Goal: Information Seeking & Learning: Check status

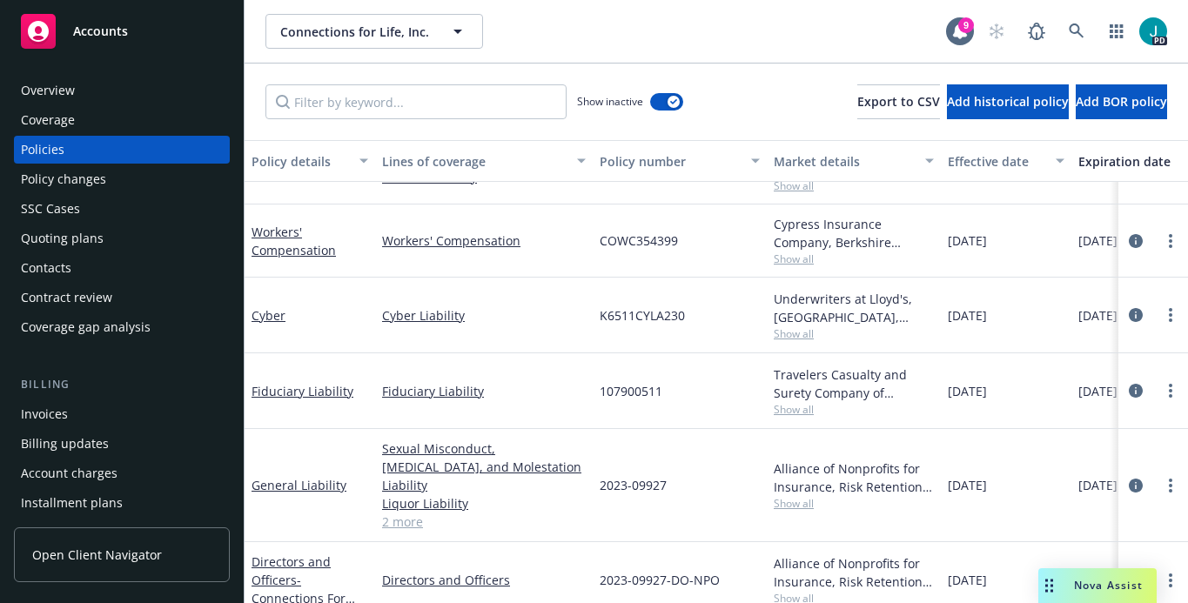
click at [88, 85] on div "Overview" at bounding box center [122, 91] width 202 height 28
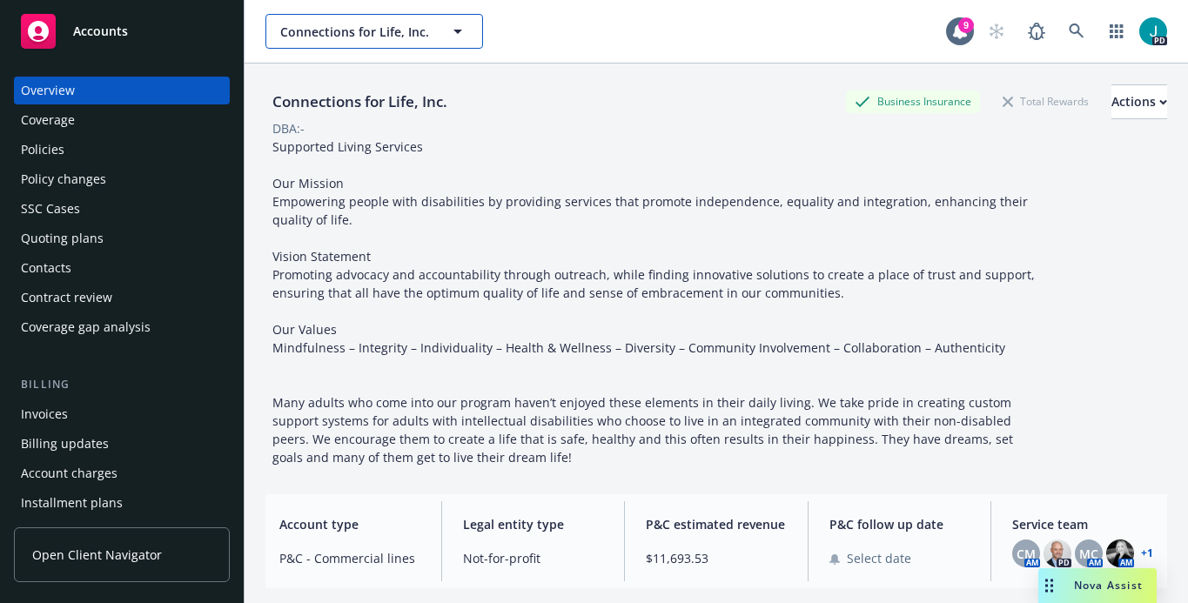
click at [377, 29] on span "Connections for Life, Inc." at bounding box center [355, 32] width 151 height 18
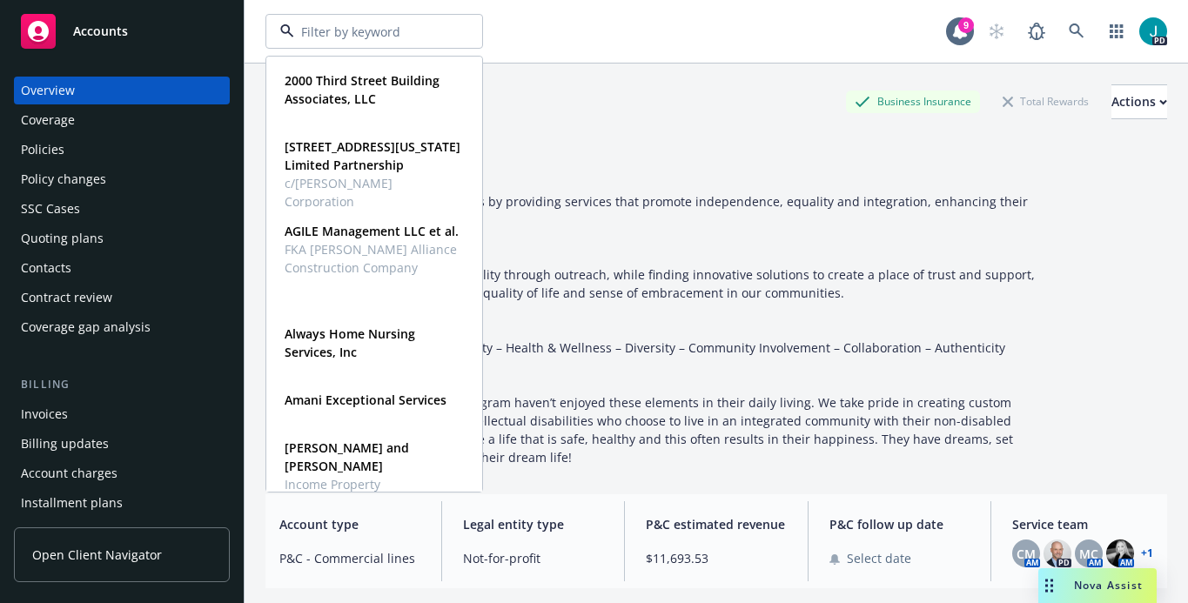
click at [138, 27] on div "Accounts" at bounding box center [122, 31] width 202 height 35
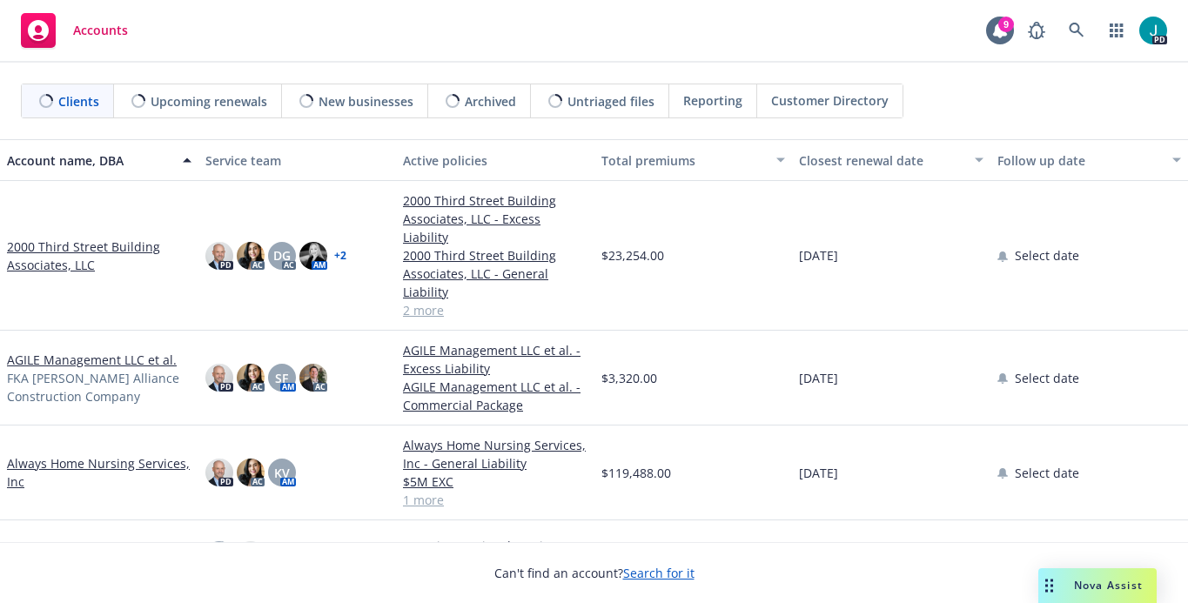
click at [228, 107] on span "Upcoming renewals" at bounding box center [209, 101] width 117 height 18
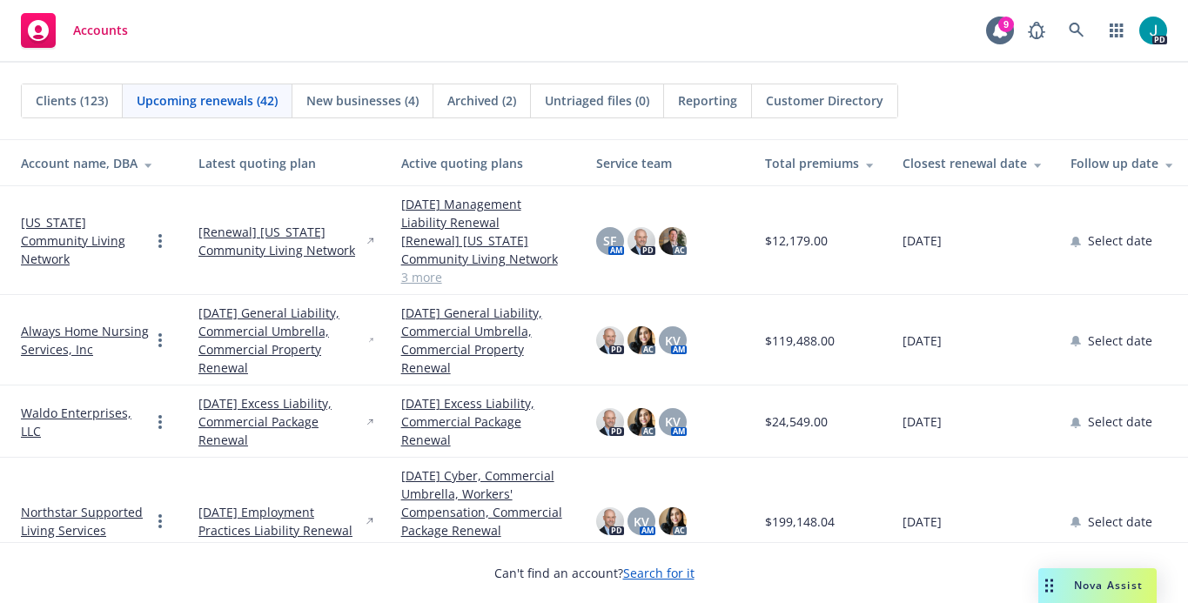
click at [946, 158] on div "Closest renewal date" at bounding box center [973, 163] width 140 height 18
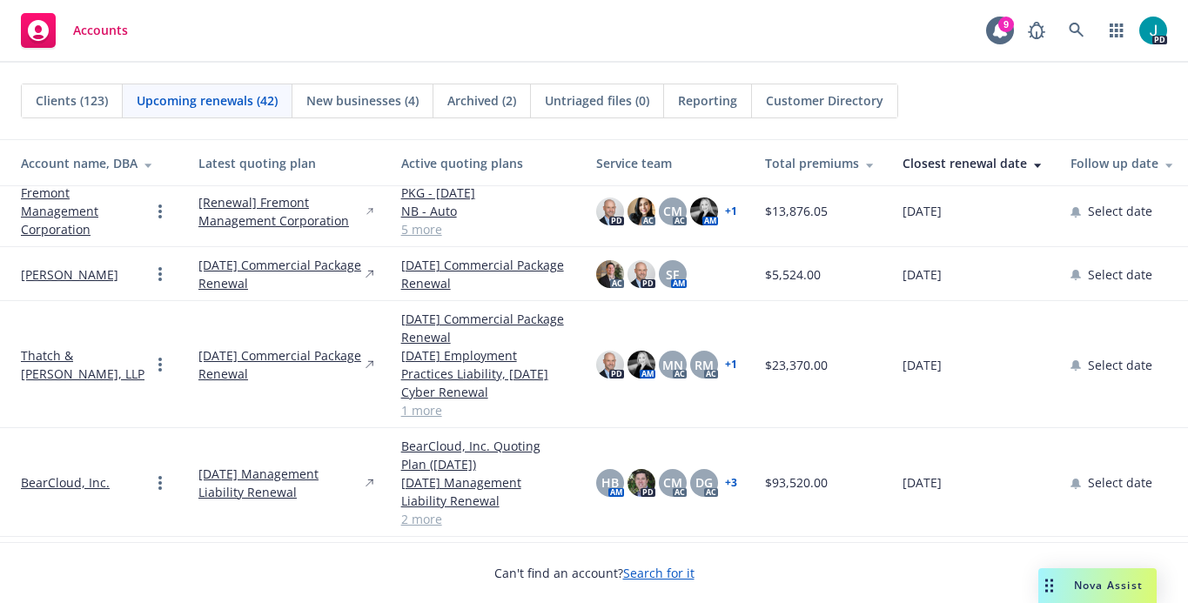
scroll to position [1951, 0]
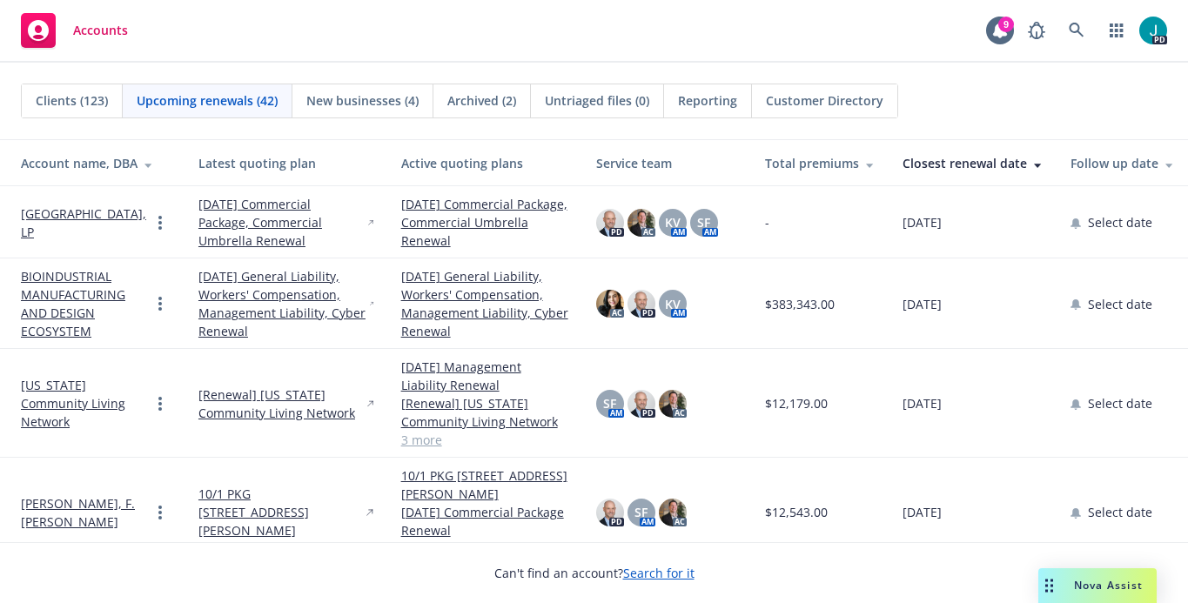
scroll to position [1951, 0]
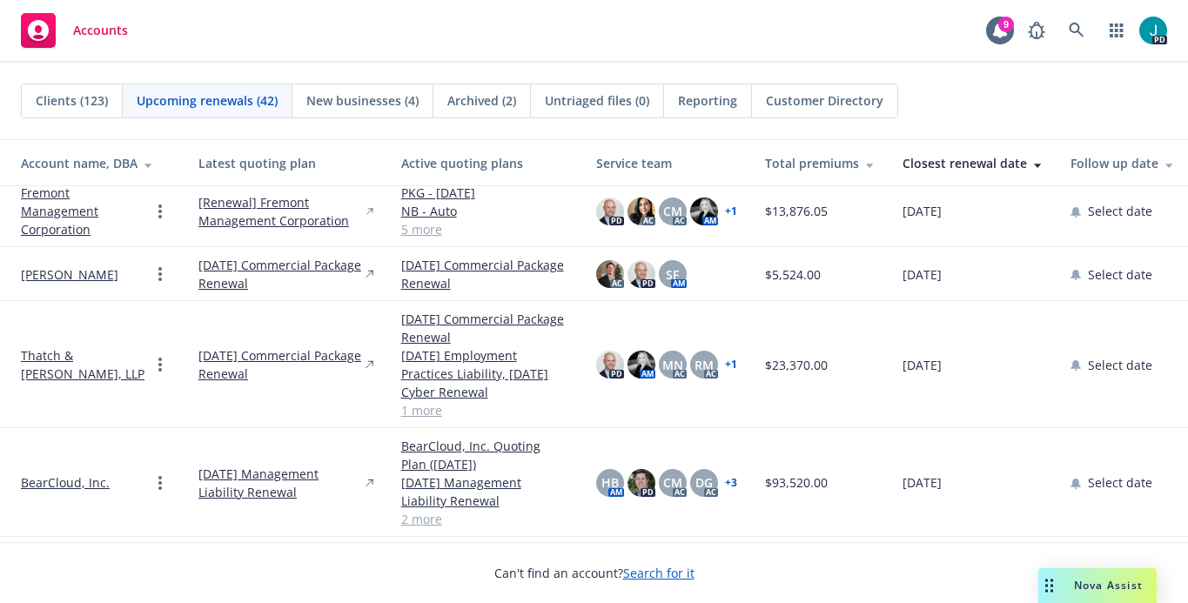
click at [59, 191] on link "Fremont Management Corporation" at bounding box center [85, 211] width 129 height 55
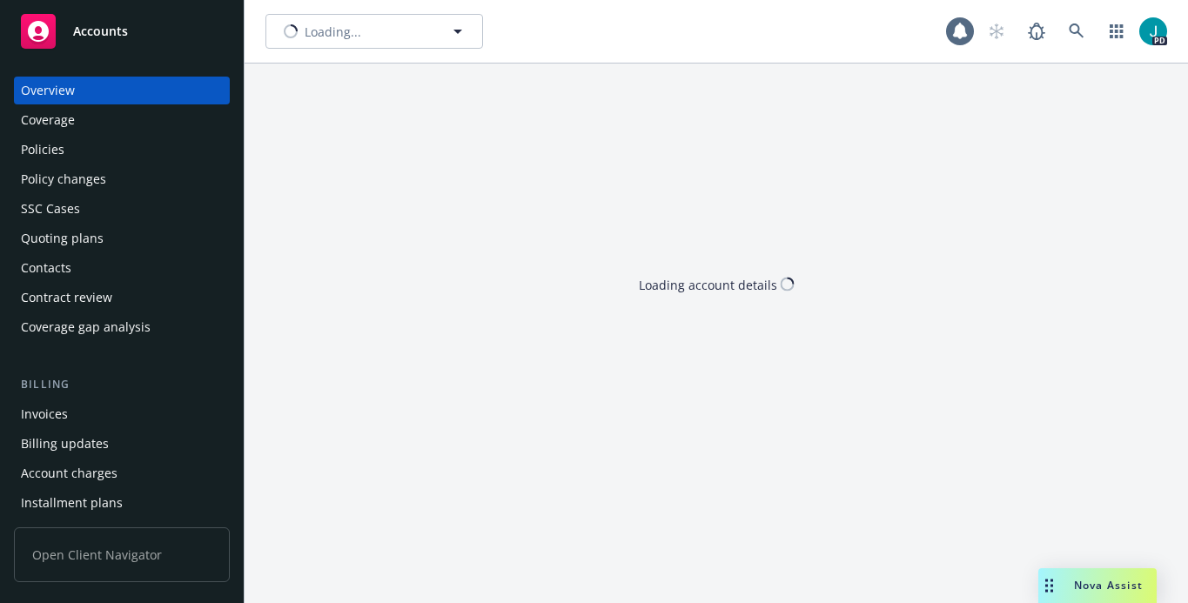
type input "Fremont Management Corporation"
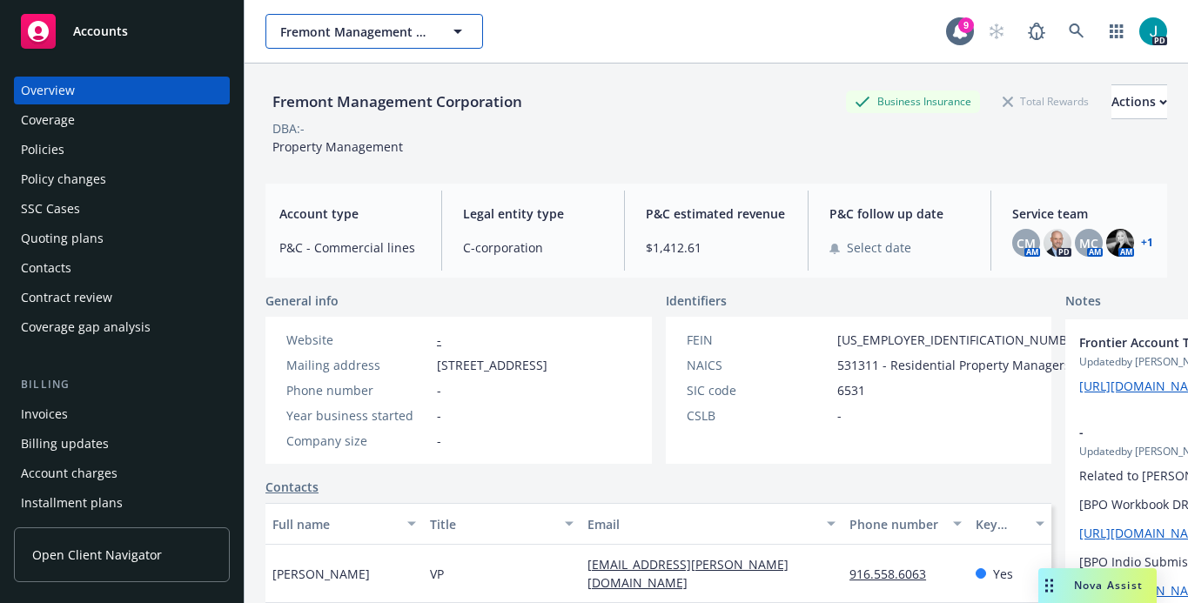
click at [359, 25] on span "Fremont Management Corporation" at bounding box center [355, 32] width 151 height 18
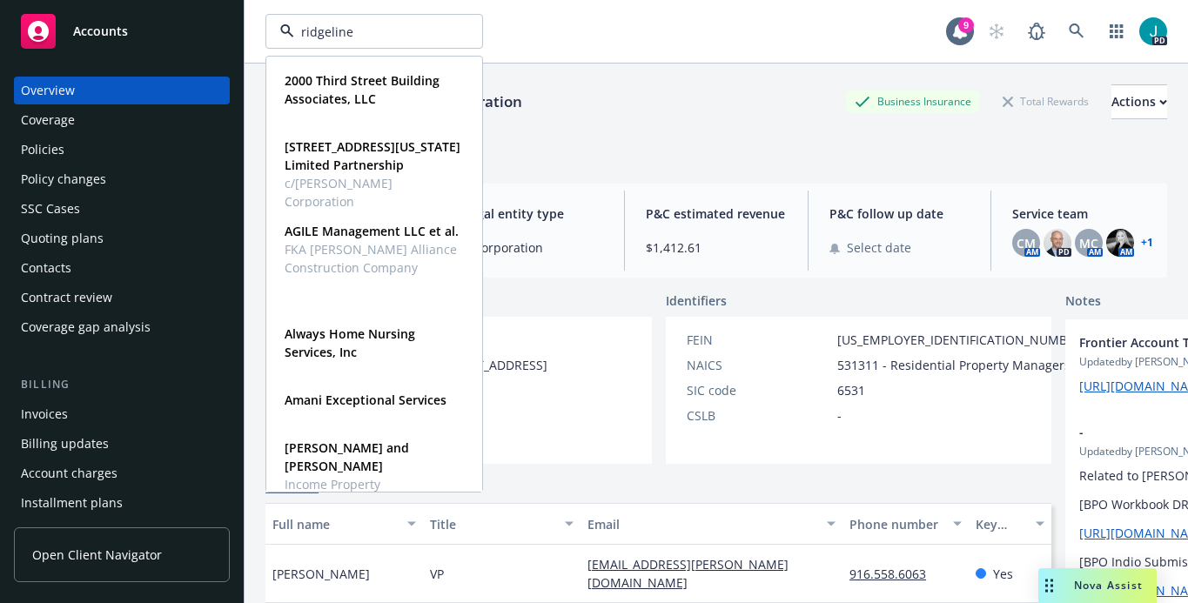
type input "ridgeline"
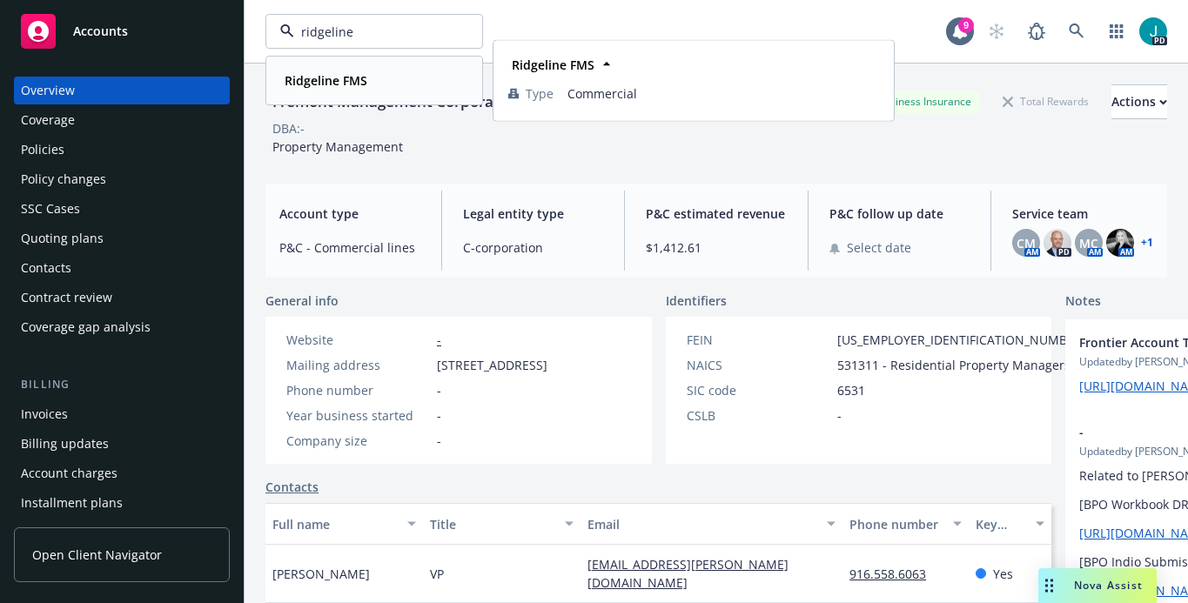
click at [320, 80] on strong "Ridgeline FMS" at bounding box center [326, 80] width 83 height 17
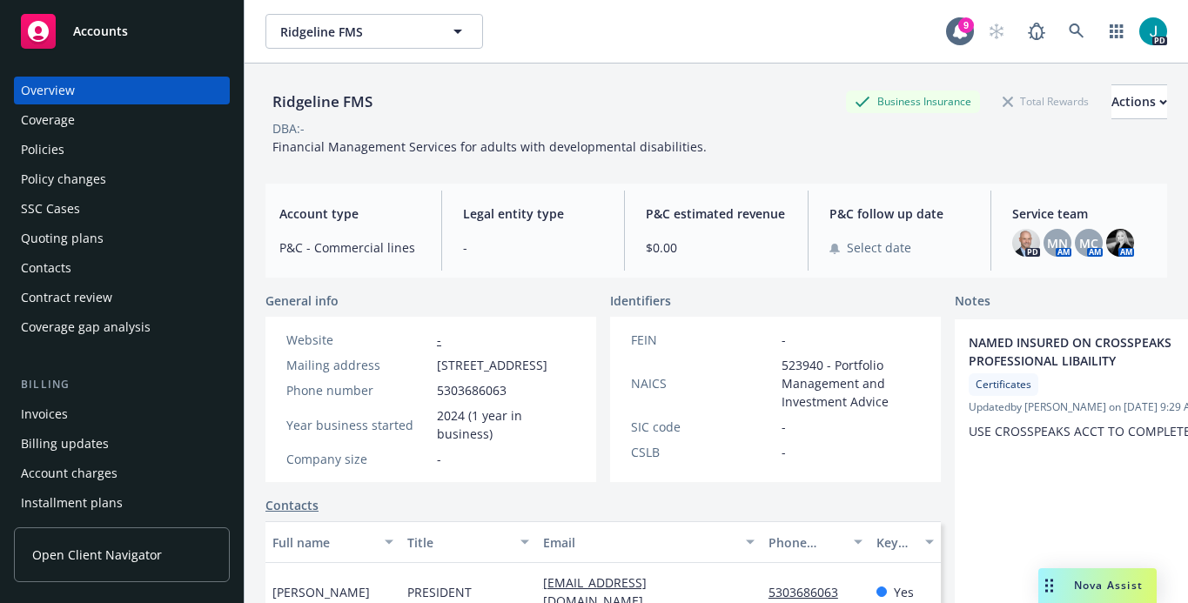
click at [63, 157] on div "Policies" at bounding box center [43, 150] width 44 height 28
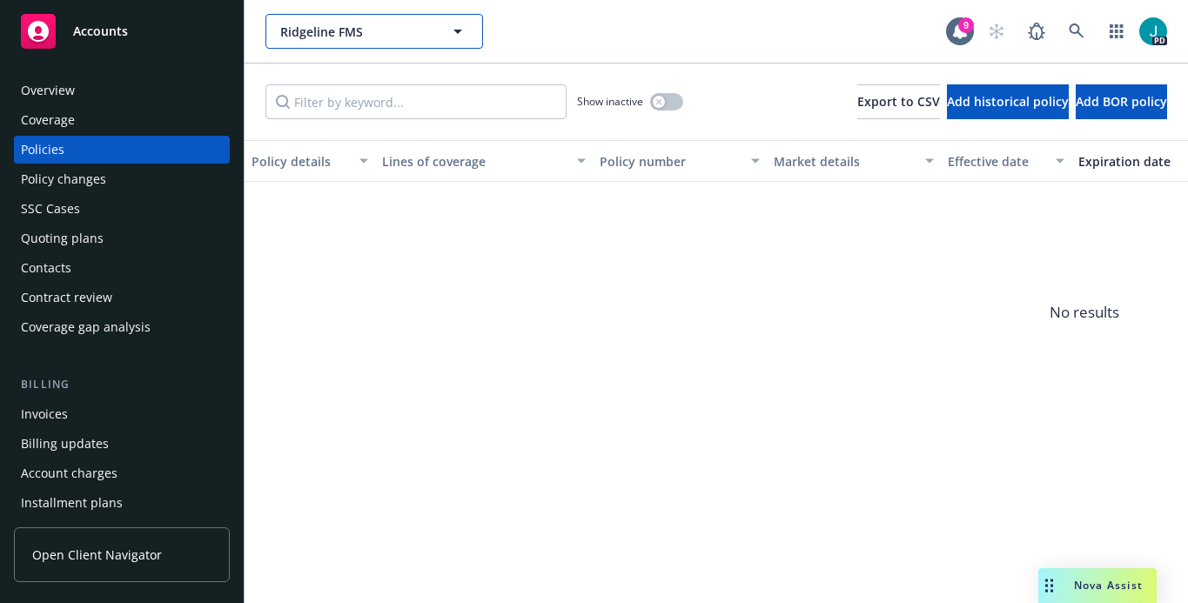
click at [431, 26] on button "Ridgeline FMS" at bounding box center [374, 31] width 218 height 35
type input "crosspeaks"
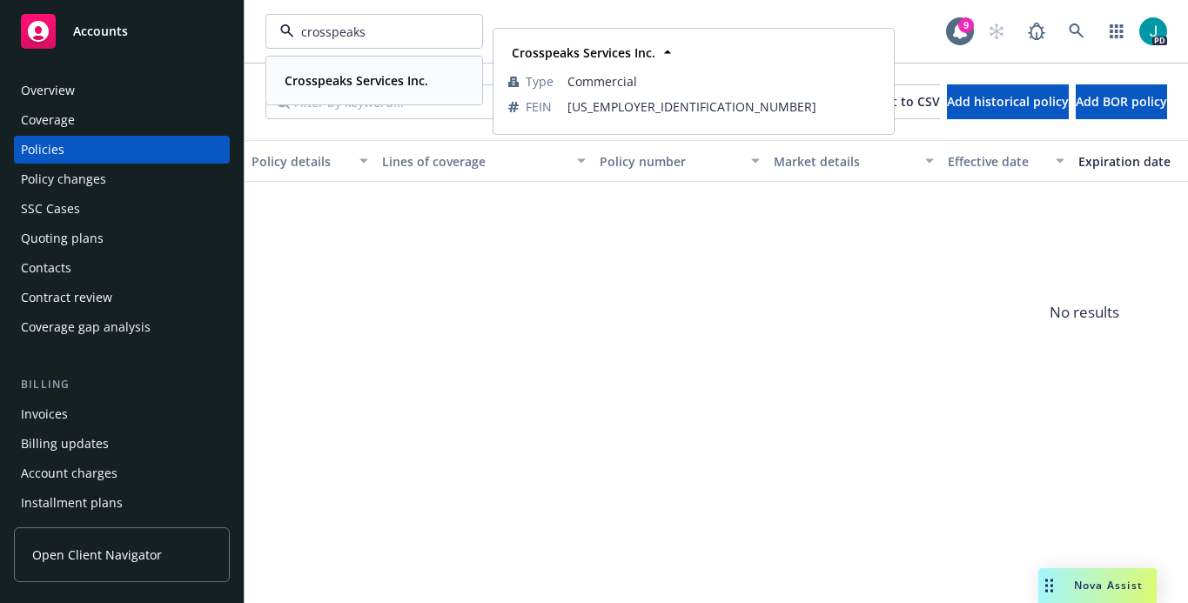
click at [383, 73] on strong "Crosspeaks Services Inc." at bounding box center [357, 80] width 144 height 17
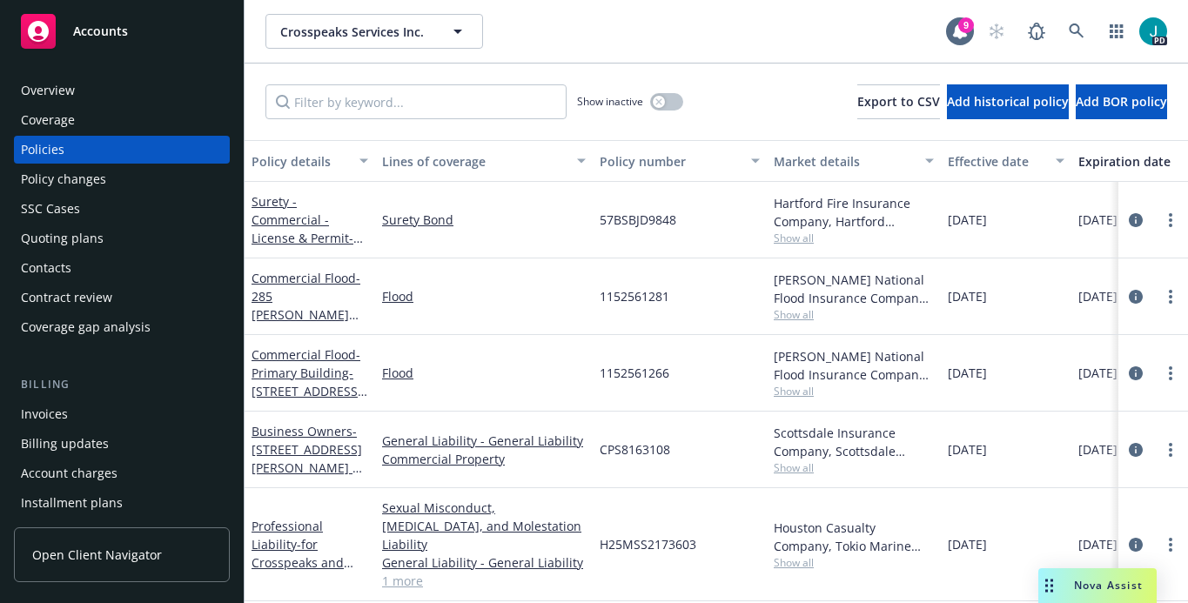
click at [117, 37] on span "Accounts" at bounding box center [100, 31] width 55 height 14
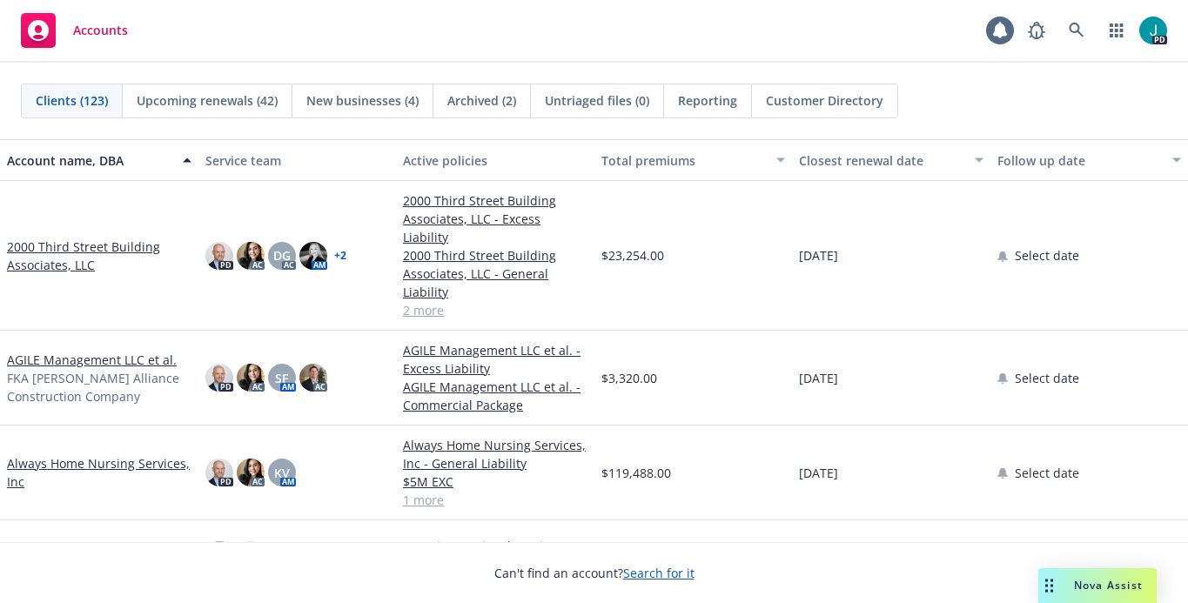
click at [239, 99] on span "Upcoming renewals (42)" at bounding box center [207, 100] width 141 height 18
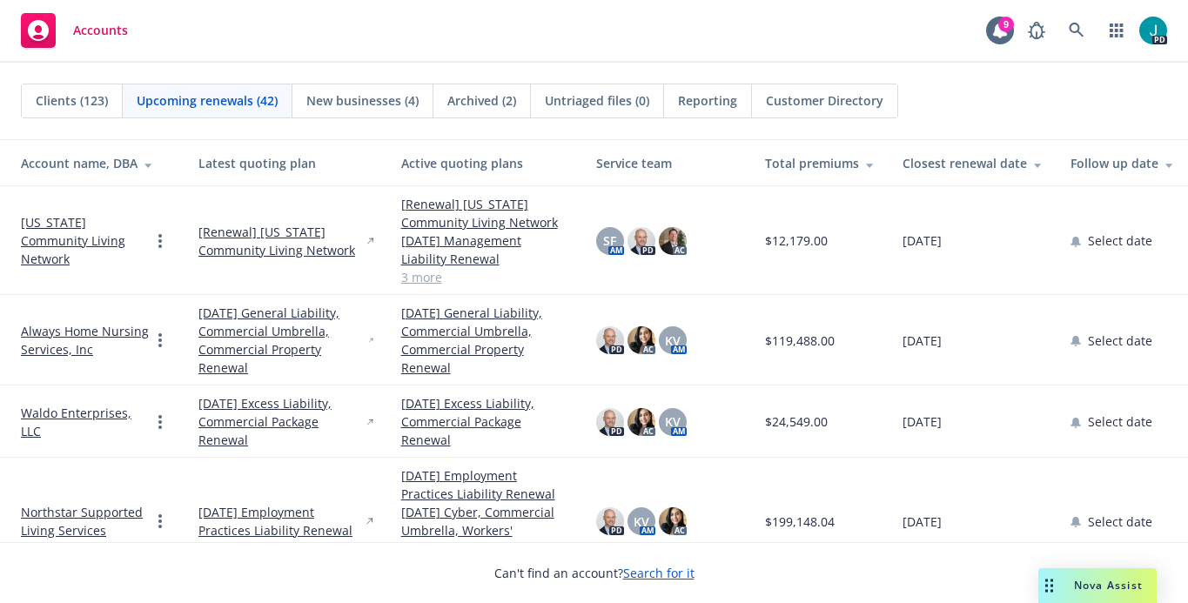
click at [936, 165] on div "Closest renewal date" at bounding box center [973, 163] width 140 height 18
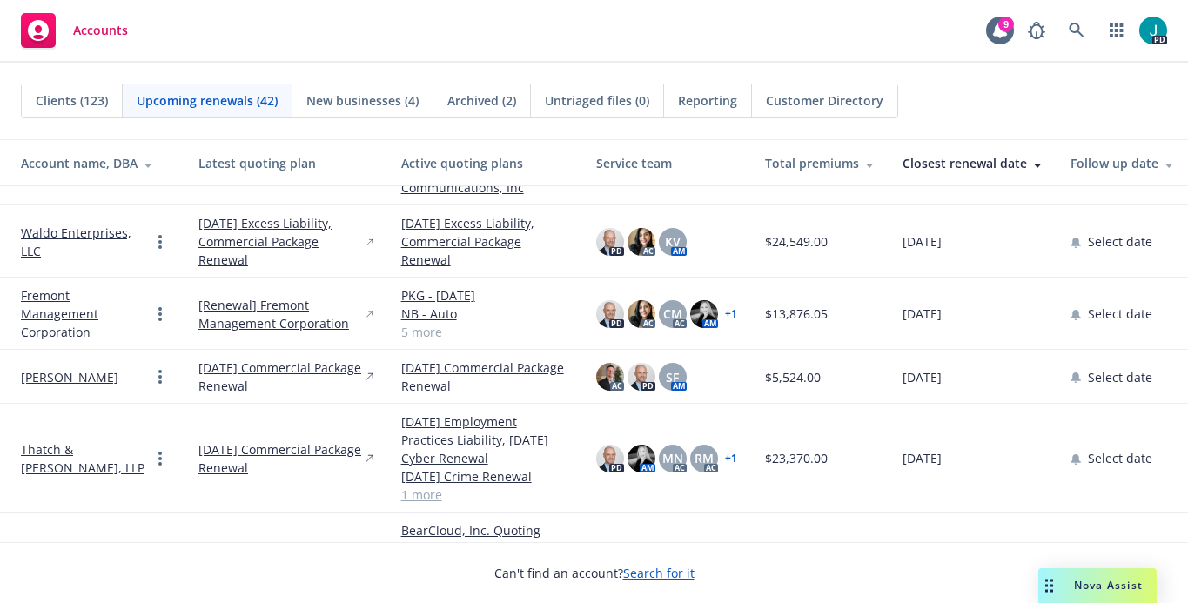
scroll to position [1957, 0]
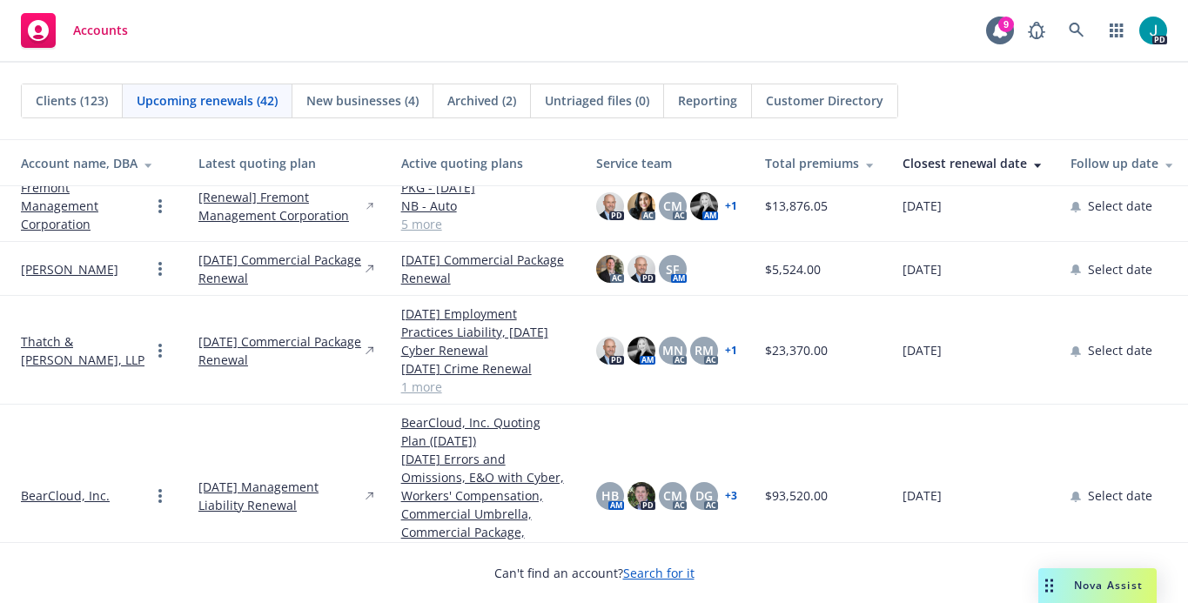
click at [110, 334] on link "Thatch & [PERSON_NAME], LLP" at bounding box center [85, 350] width 129 height 37
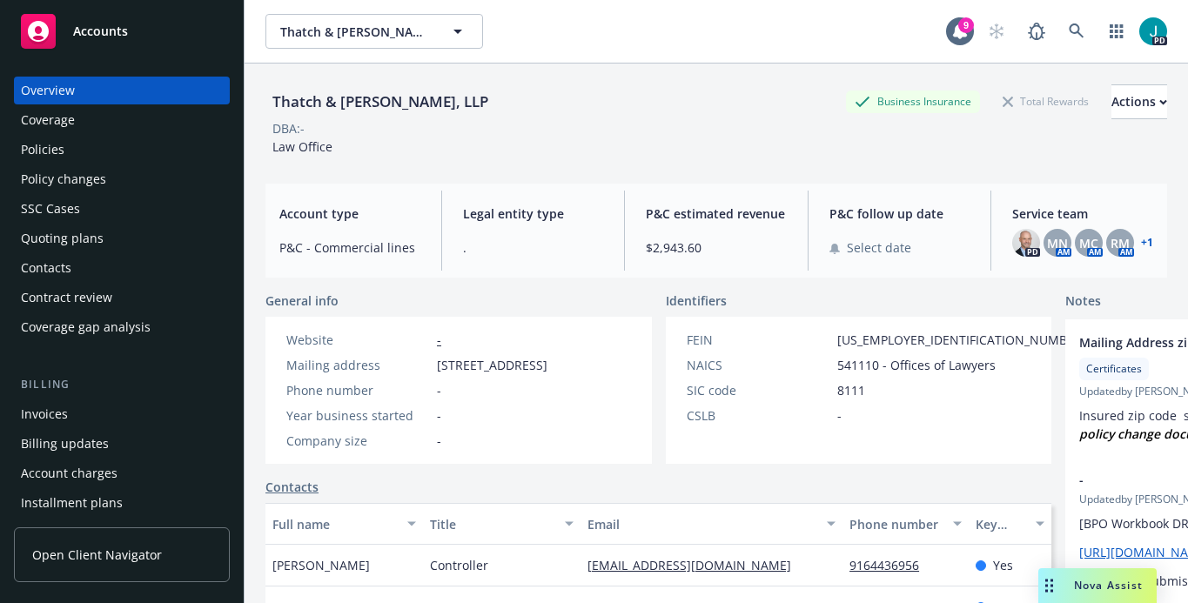
click at [43, 151] on div "Policies" at bounding box center [43, 150] width 44 height 28
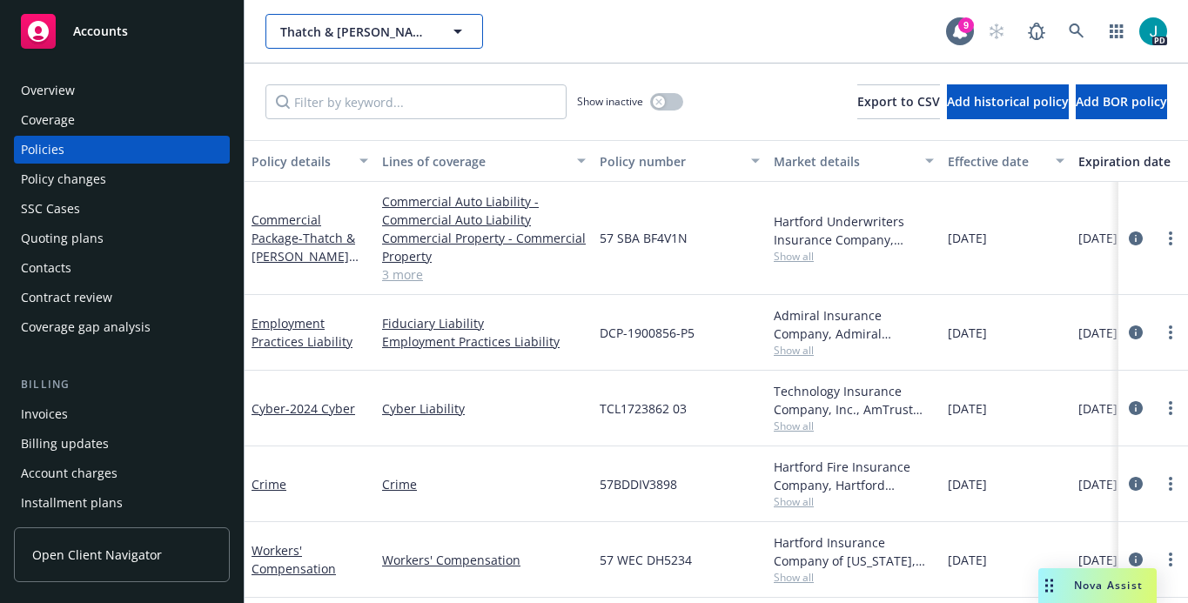
click at [335, 31] on span "Thatch & [PERSON_NAME], LLP" at bounding box center [355, 32] width 151 height 18
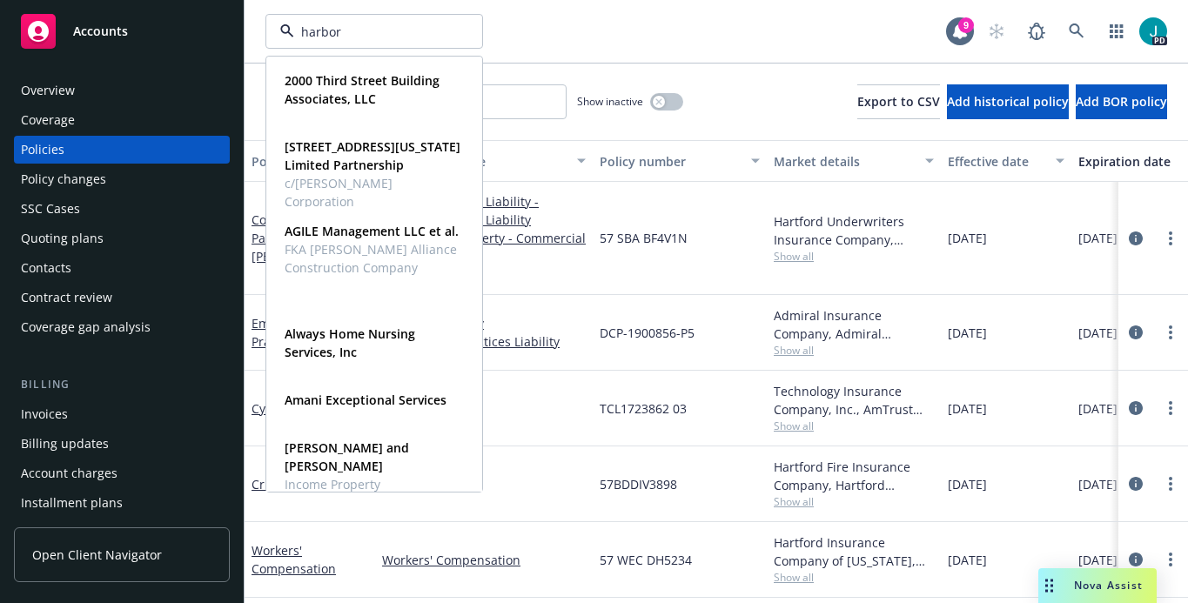
type input "harbor"
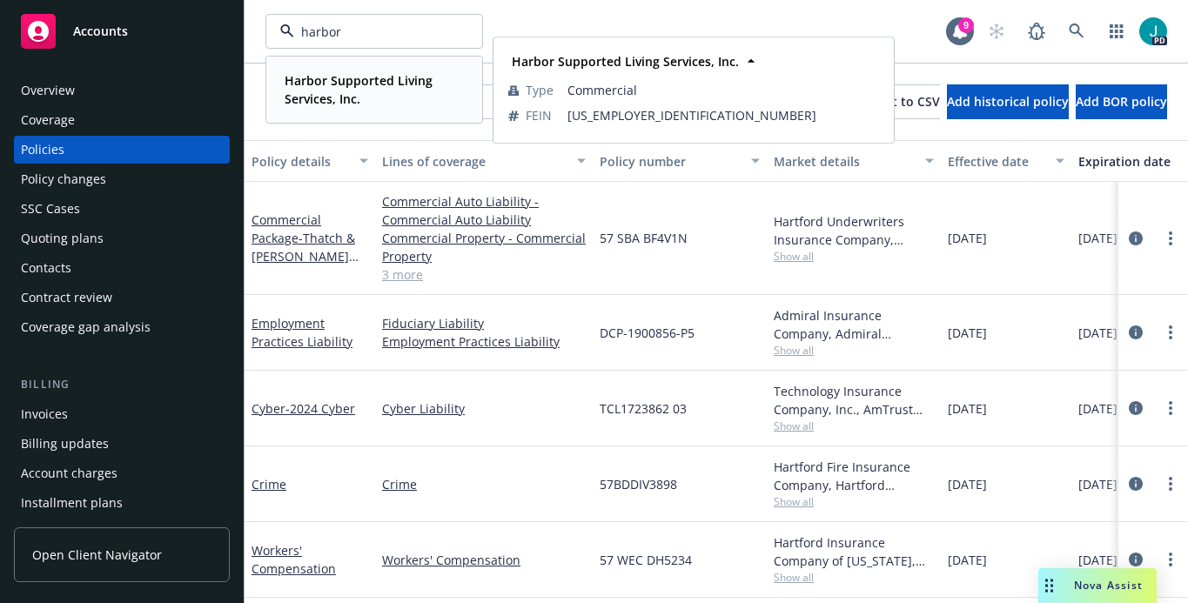
click at [300, 85] on strong "Harbor Supported Living Services, Inc." at bounding box center [359, 89] width 148 height 35
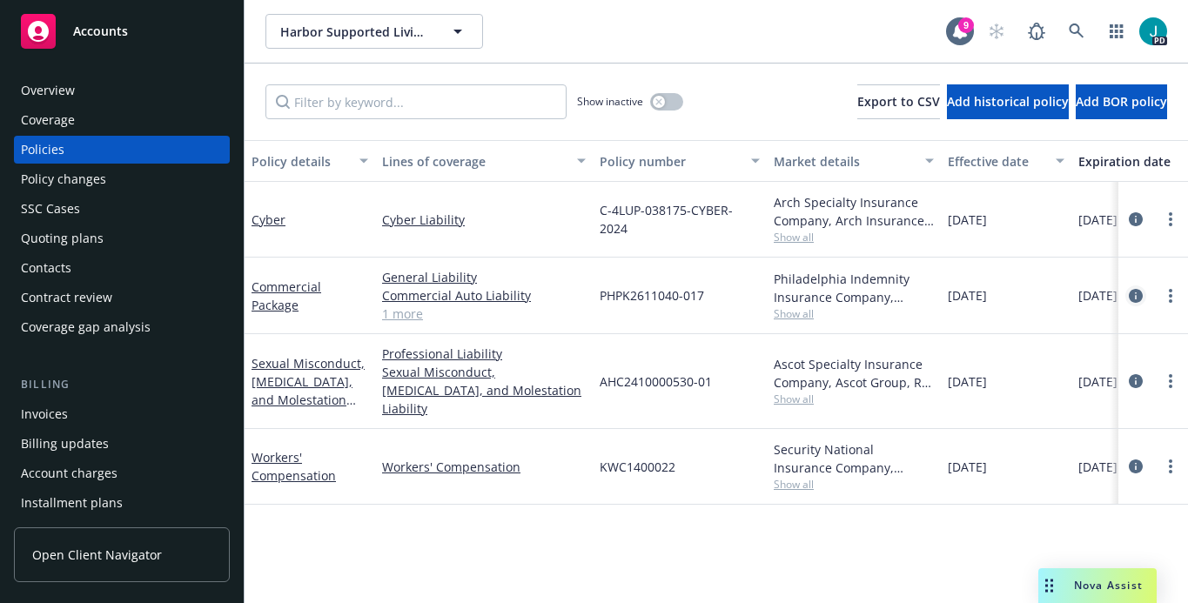
click at [1134, 294] on icon "circleInformation" at bounding box center [1136, 296] width 14 height 14
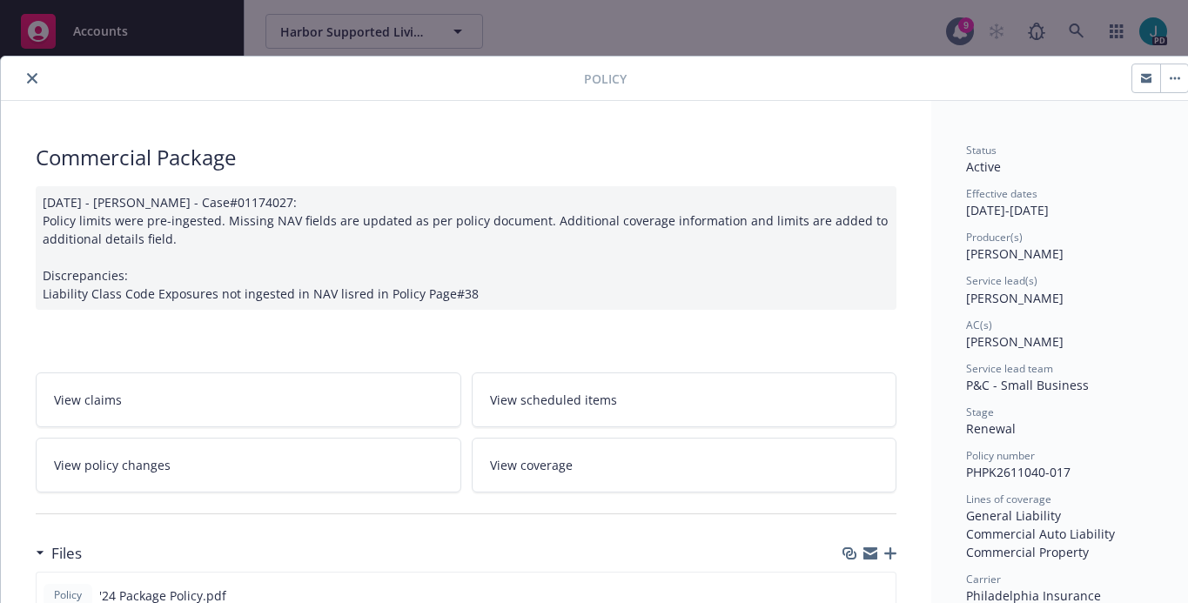
click at [28, 78] on icon "close" at bounding box center [32, 78] width 10 height 10
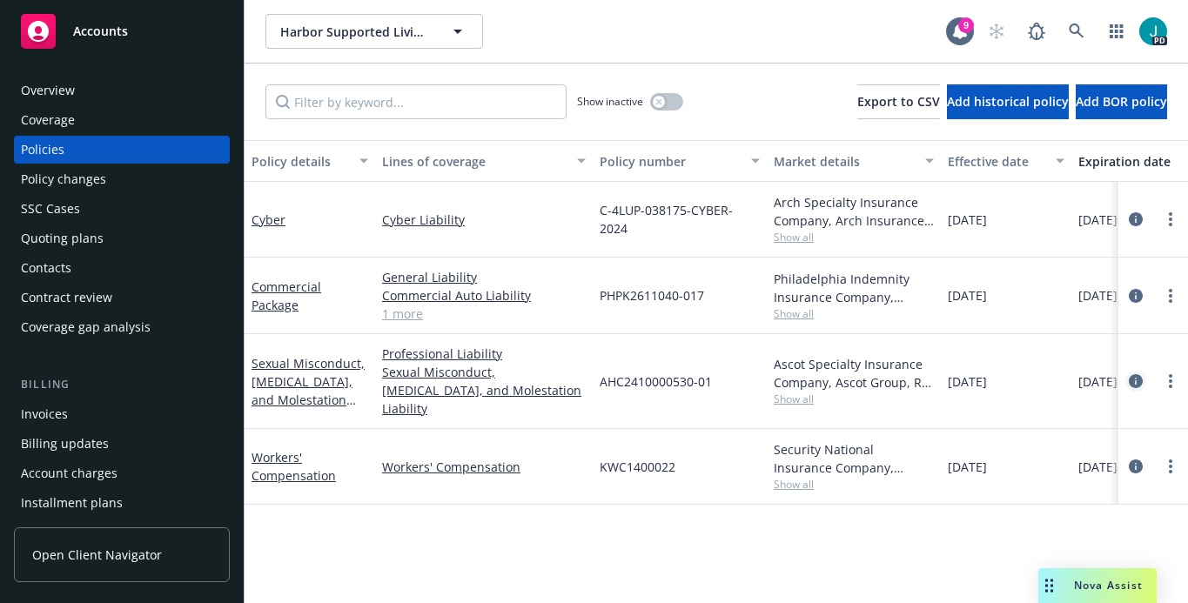
click at [1135, 374] on icon "circleInformation" at bounding box center [1136, 381] width 14 height 14
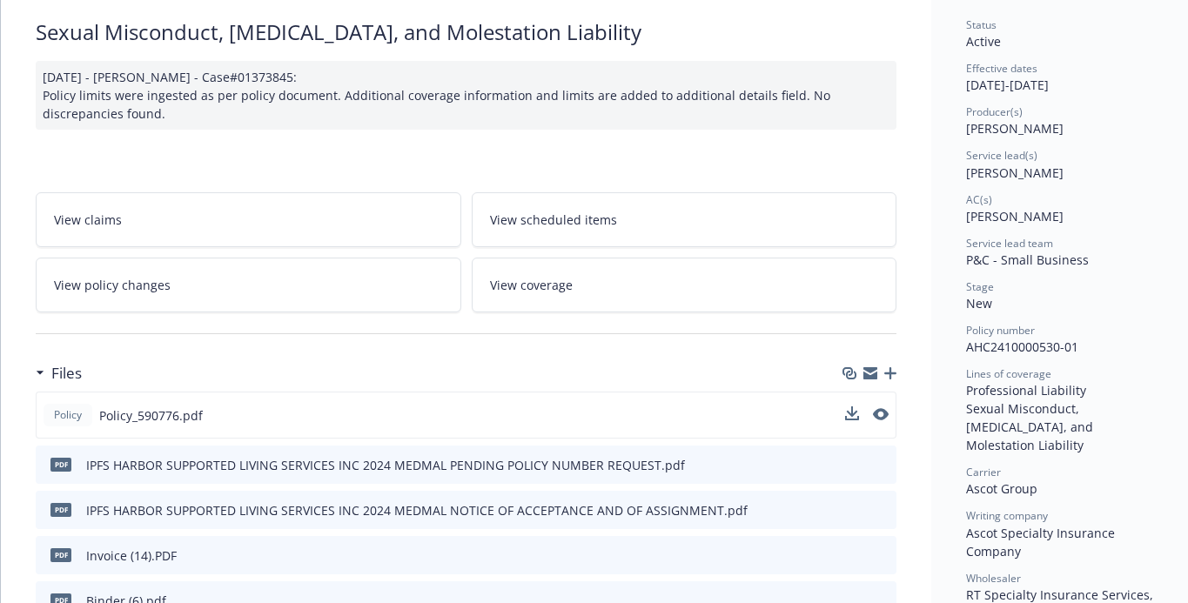
scroll to position [145, 0]
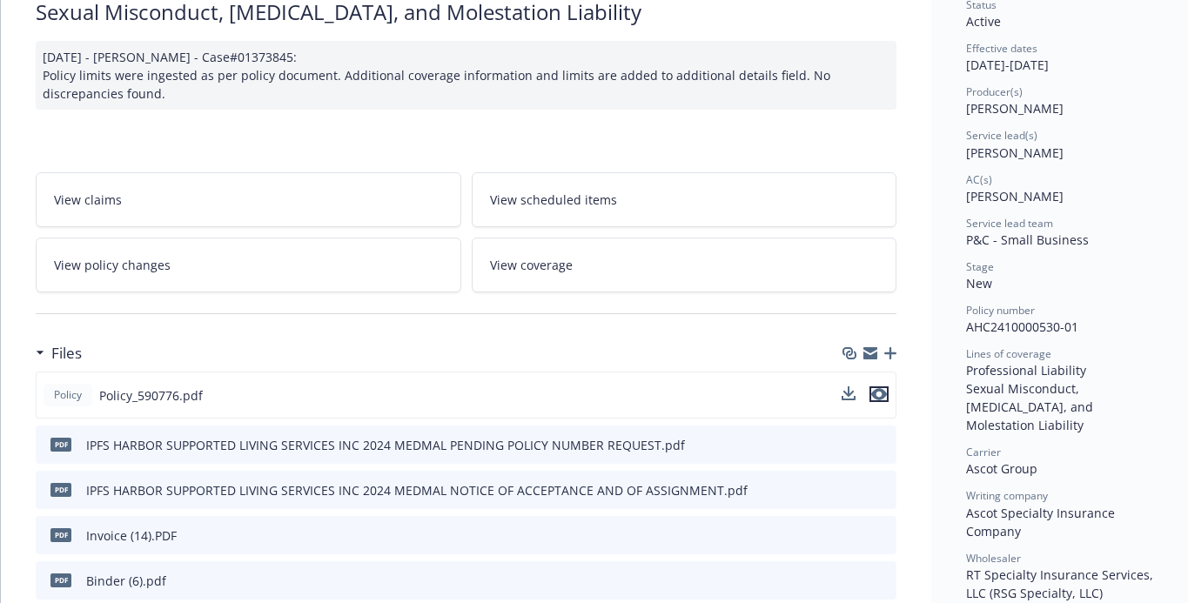
click at [881, 398] on icon "preview file" at bounding box center [879, 394] width 16 height 12
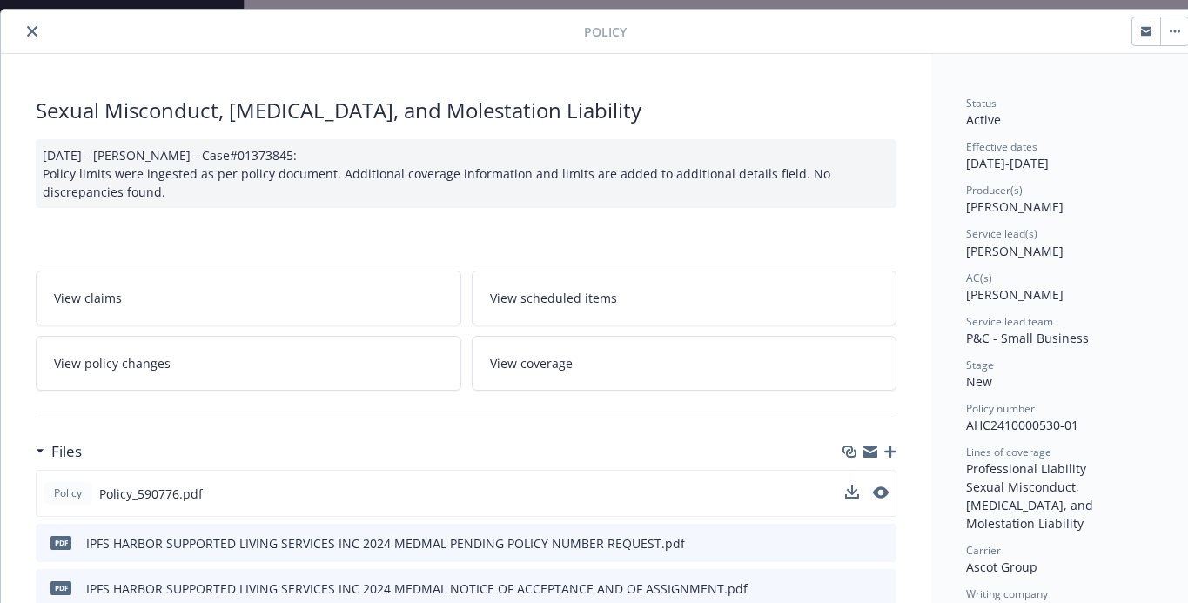
scroll to position [0, 0]
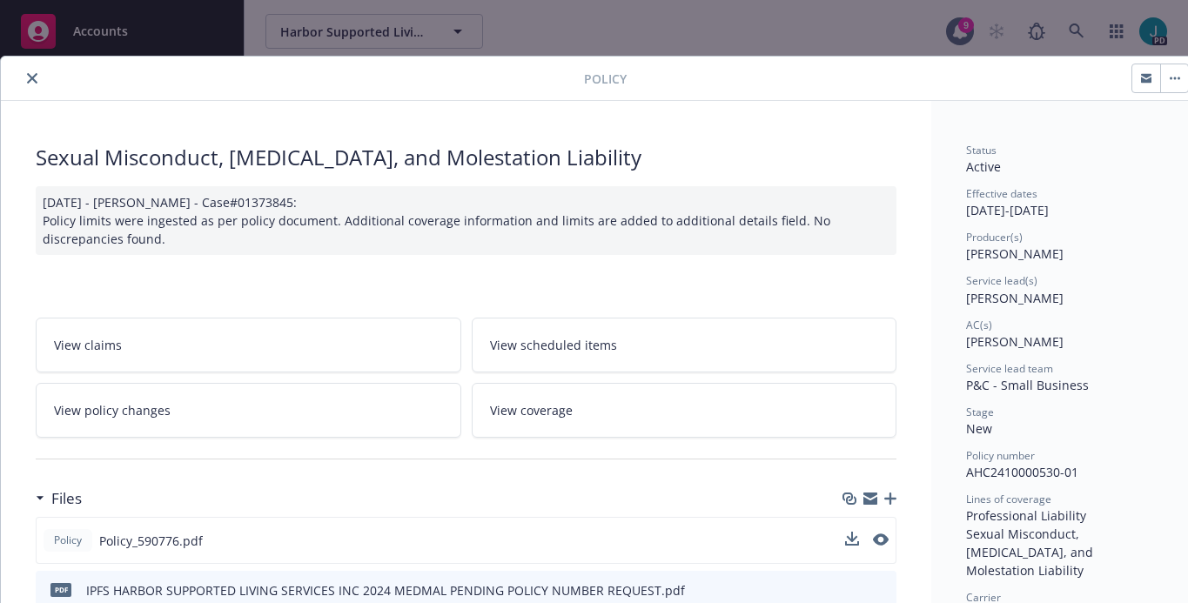
click at [28, 81] on icon "close" at bounding box center [32, 78] width 10 height 10
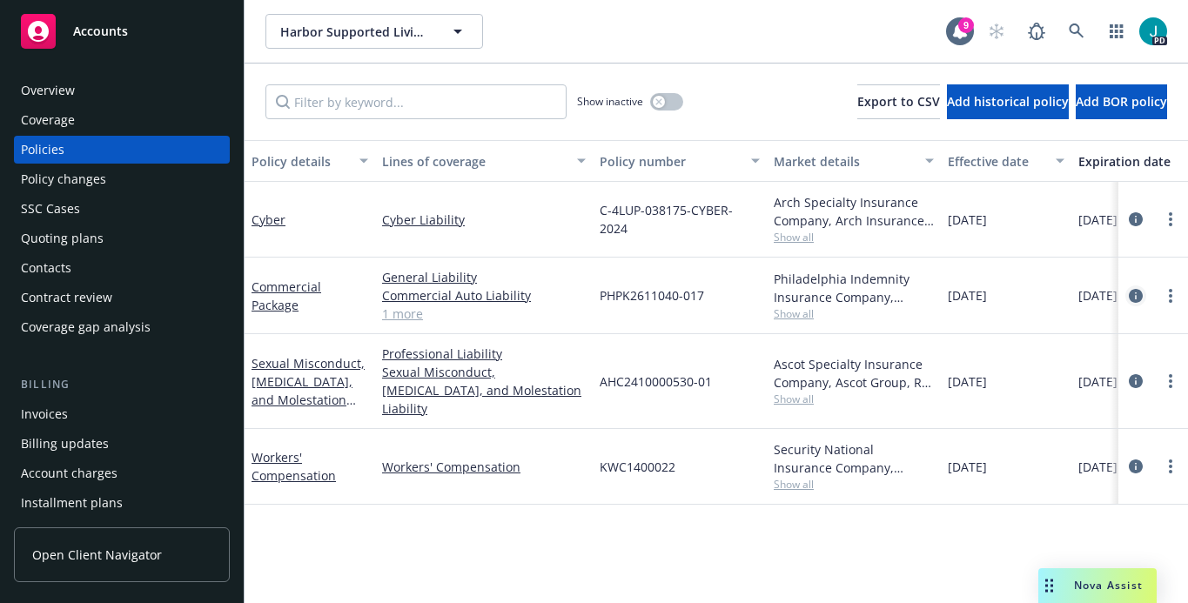
click at [1139, 297] on icon "circleInformation" at bounding box center [1136, 296] width 14 height 14
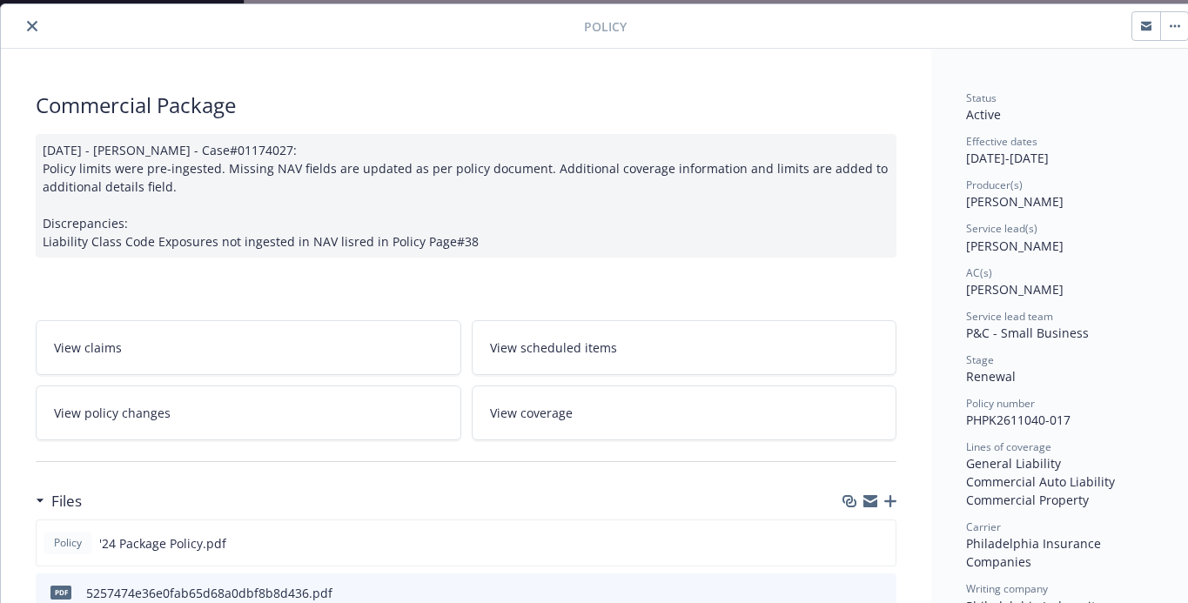
scroll to position [193, 0]
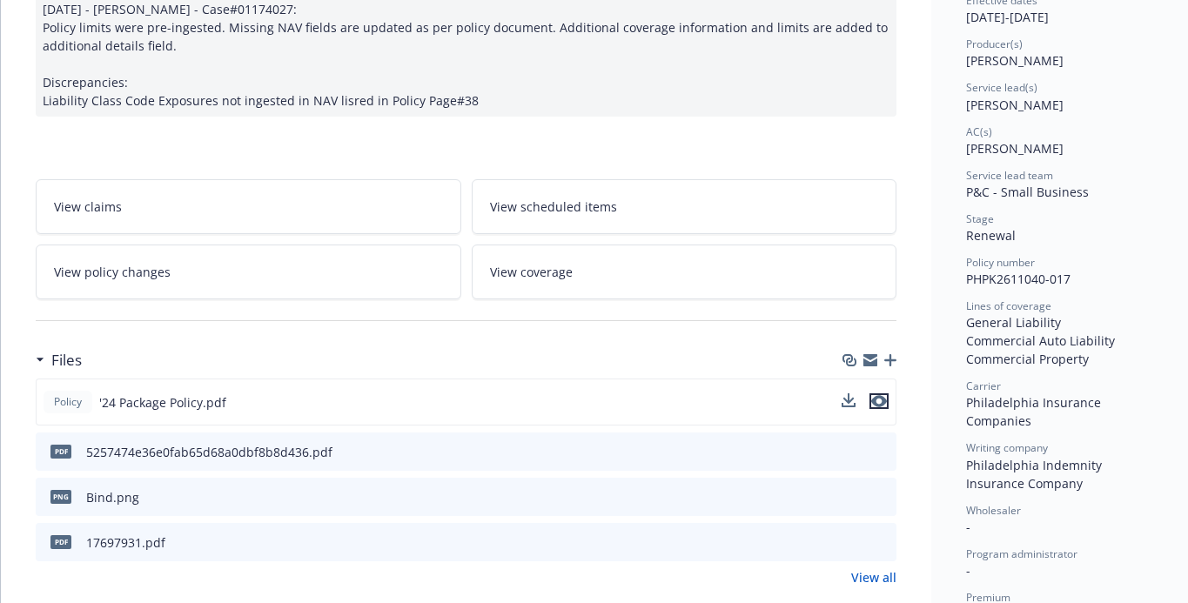
click at [884, 403] on icon "preview file" at bounding box center [879, 401] width 16 height 12
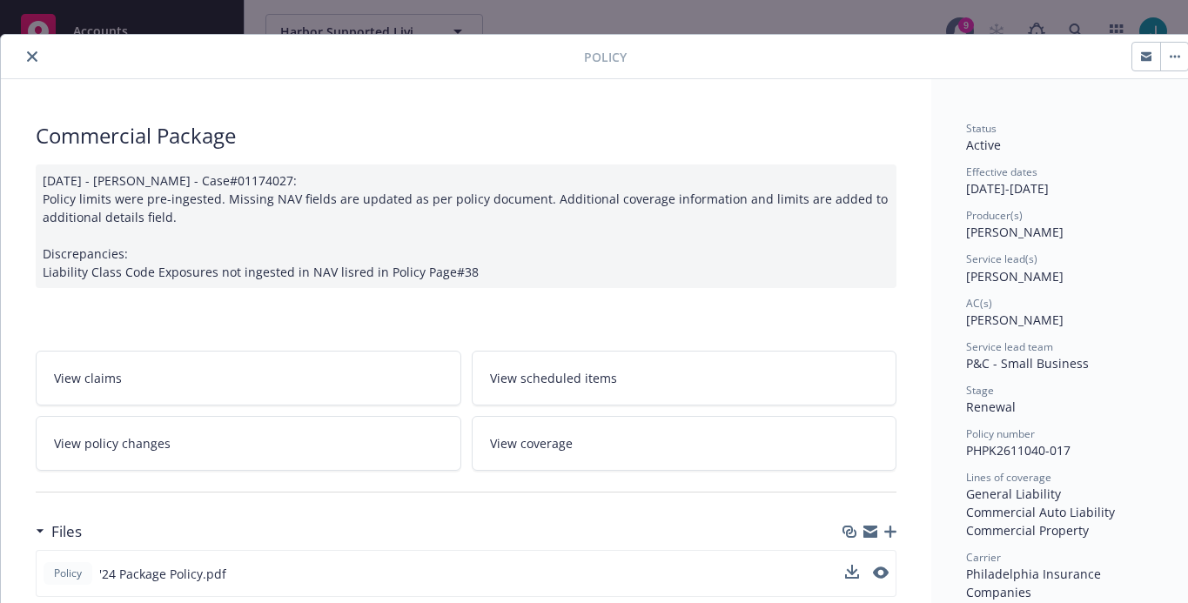
scroll to position [0, 0]
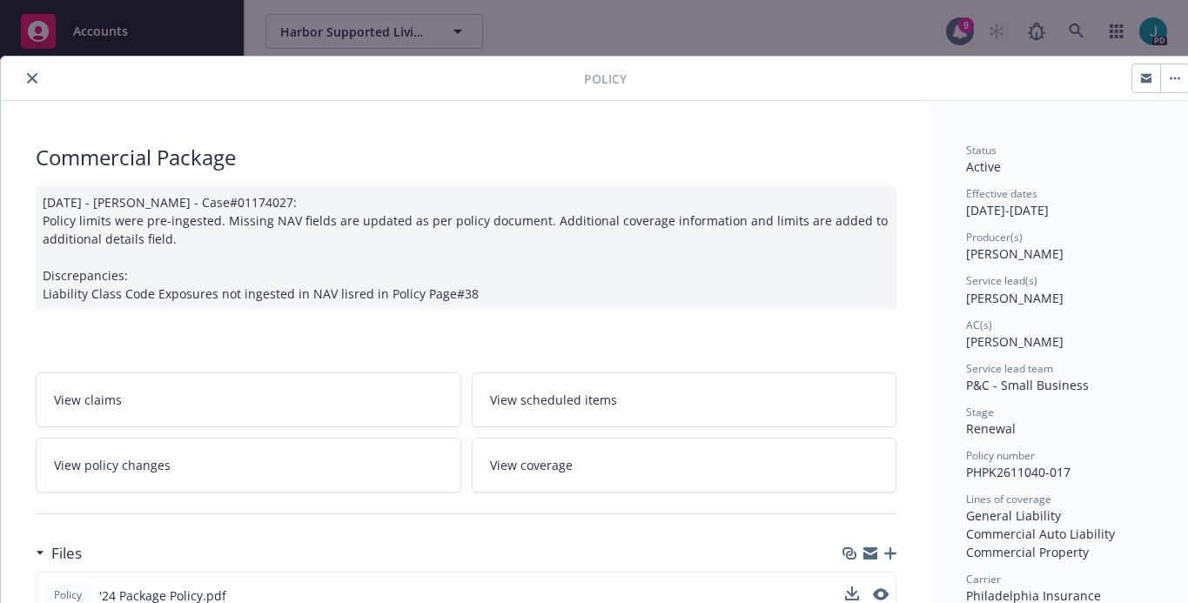
click at [23, 82] on button "close" at bounding box center [32, 78] width 21 height 21
